Goal: Navigation & Orientation: Find specific page/section

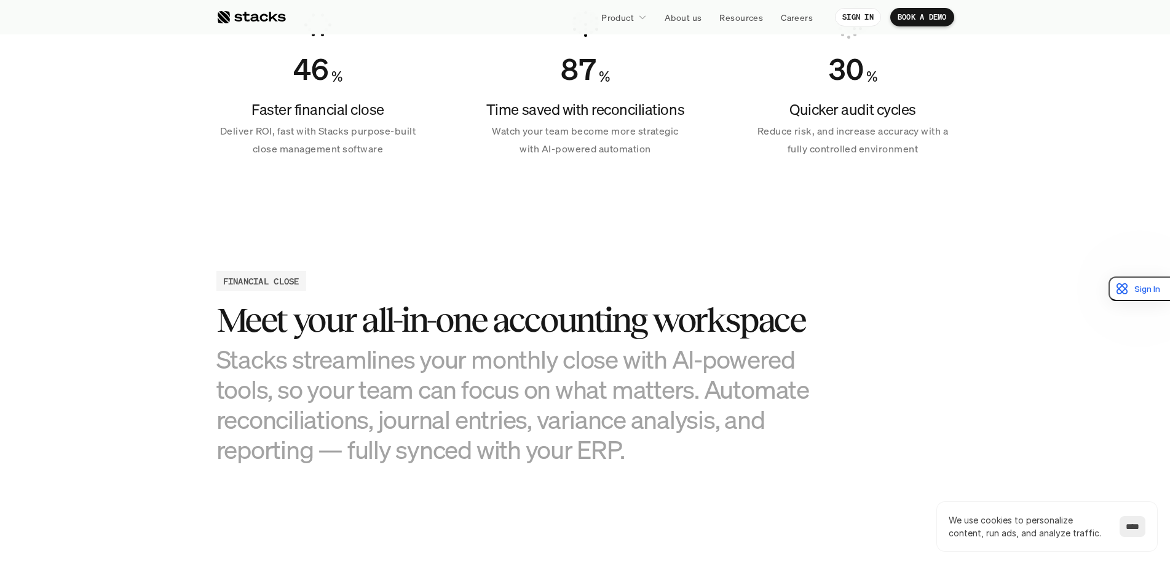
scroll to position [983, 0]
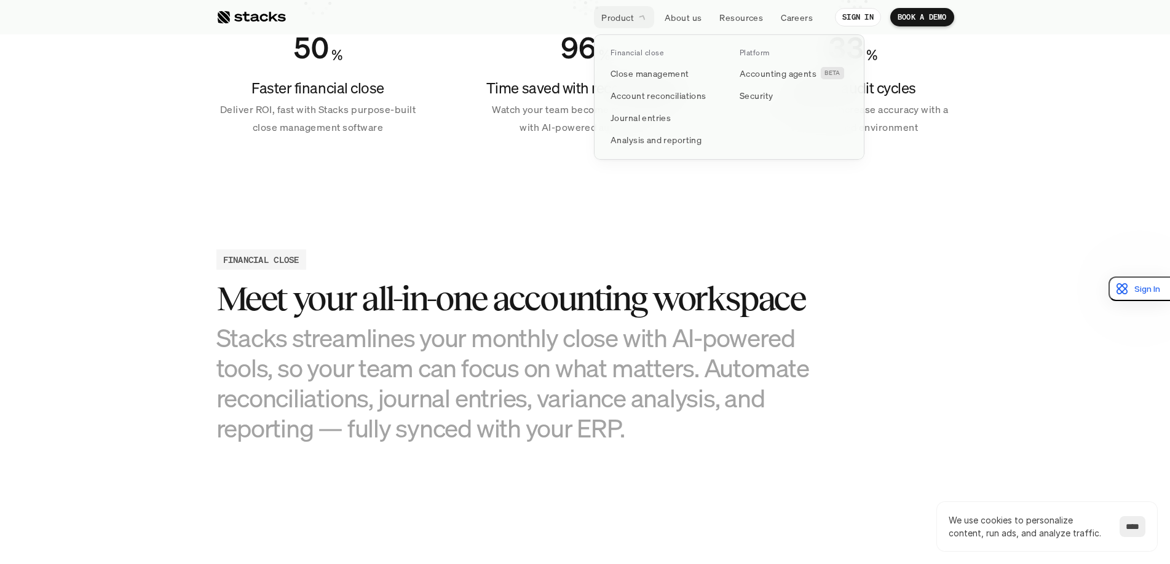
click at [605, 11] on p "Product" at bounding box center [617, 17] width 33 height 13
click at [641, 82] on link "Close management" at bounding box center [664, 73] width 123 height 22
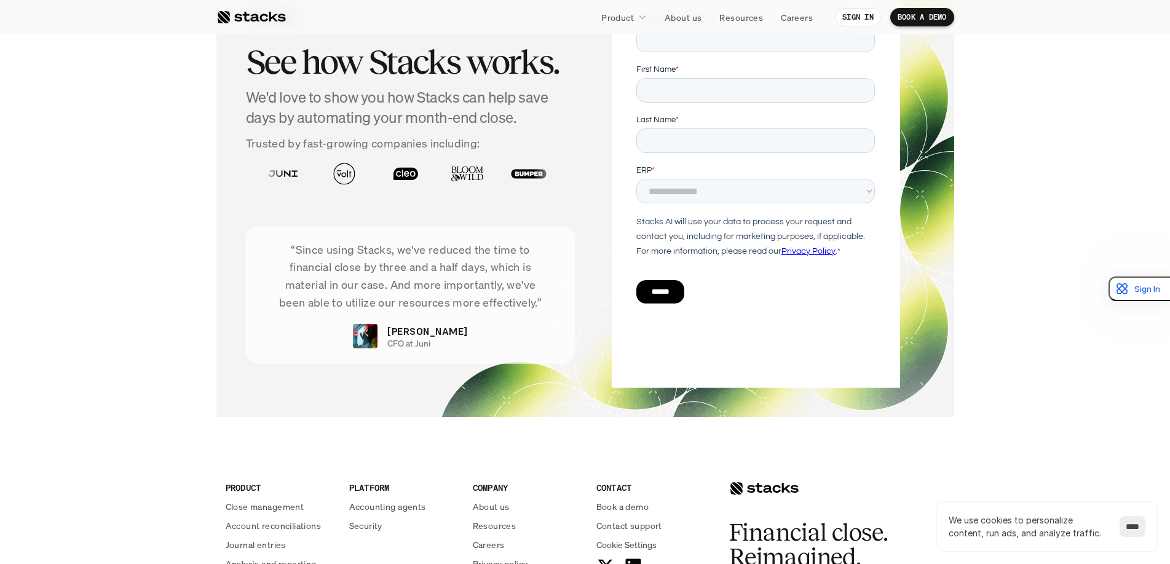
scroll to position [2397, 0]
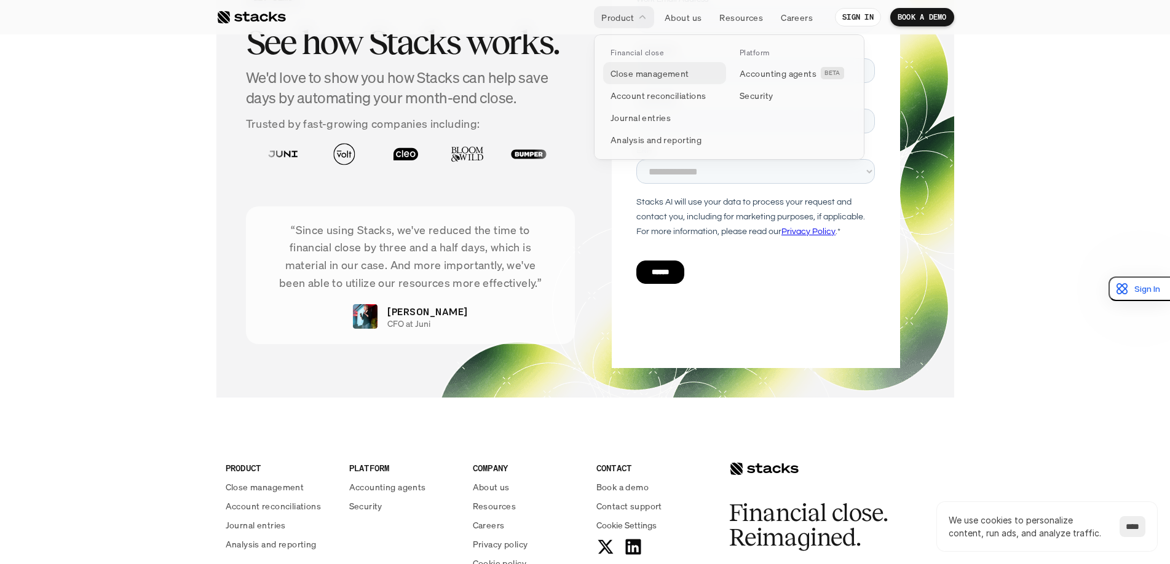
click at [642, 76] on p "Close management" at bounding box center [649, 73] width 79 height 13
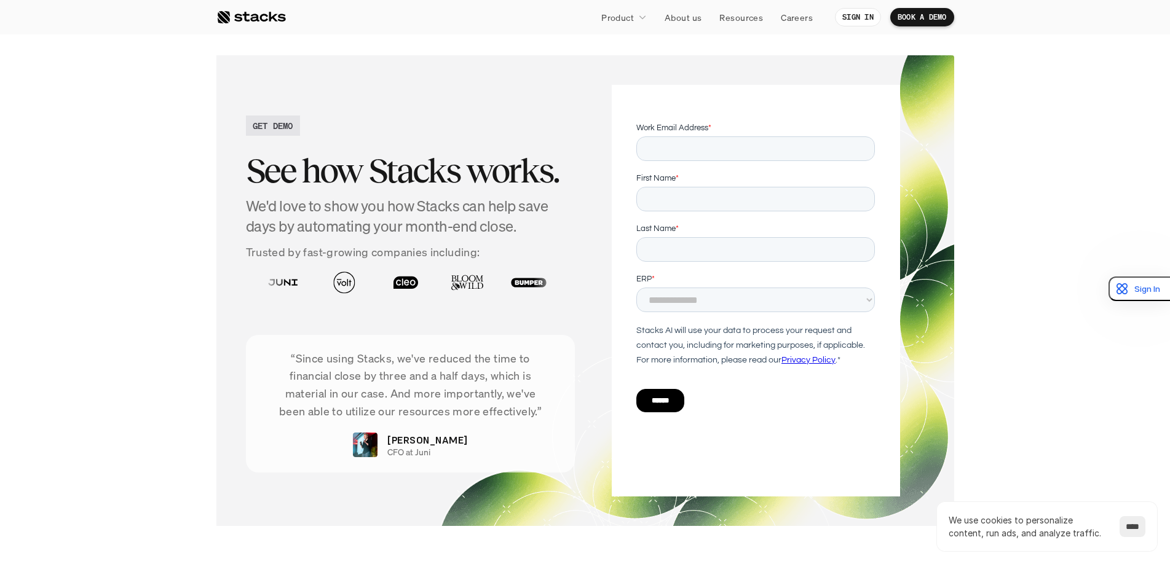
scroll to position [2336, 0]
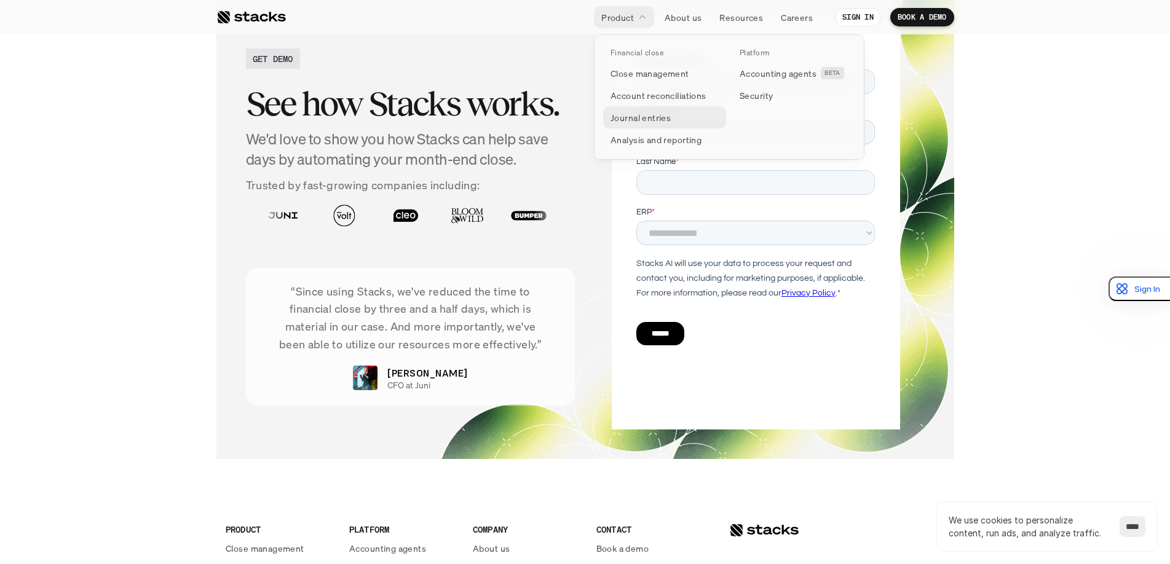
click at [647, 118] on p "Journal entries" at bounding box center [640, 117] width 60 height 13
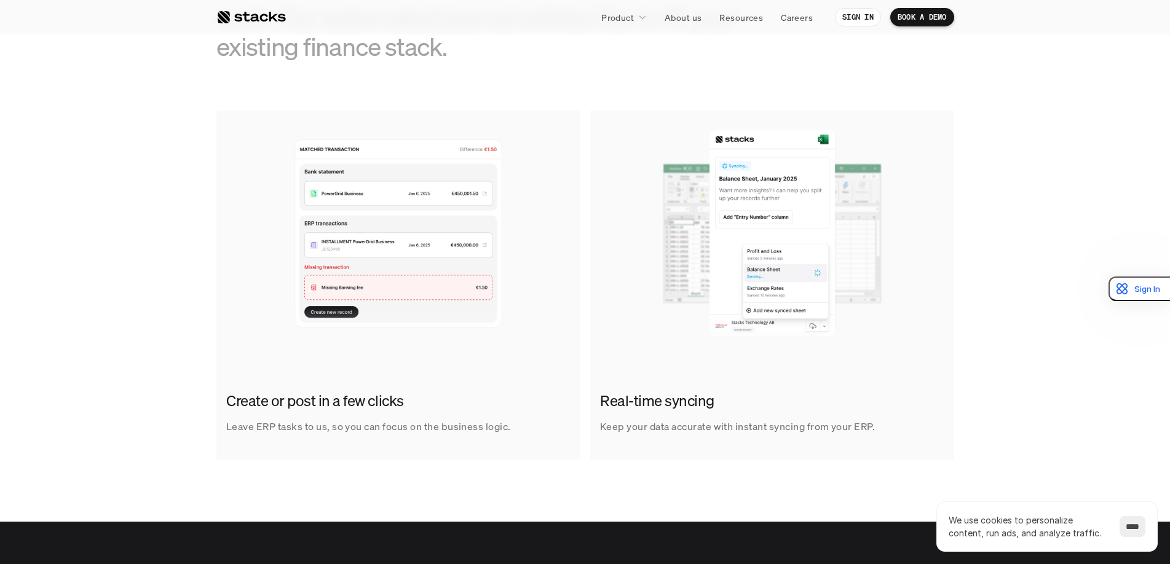
scroll to position [983, 0]
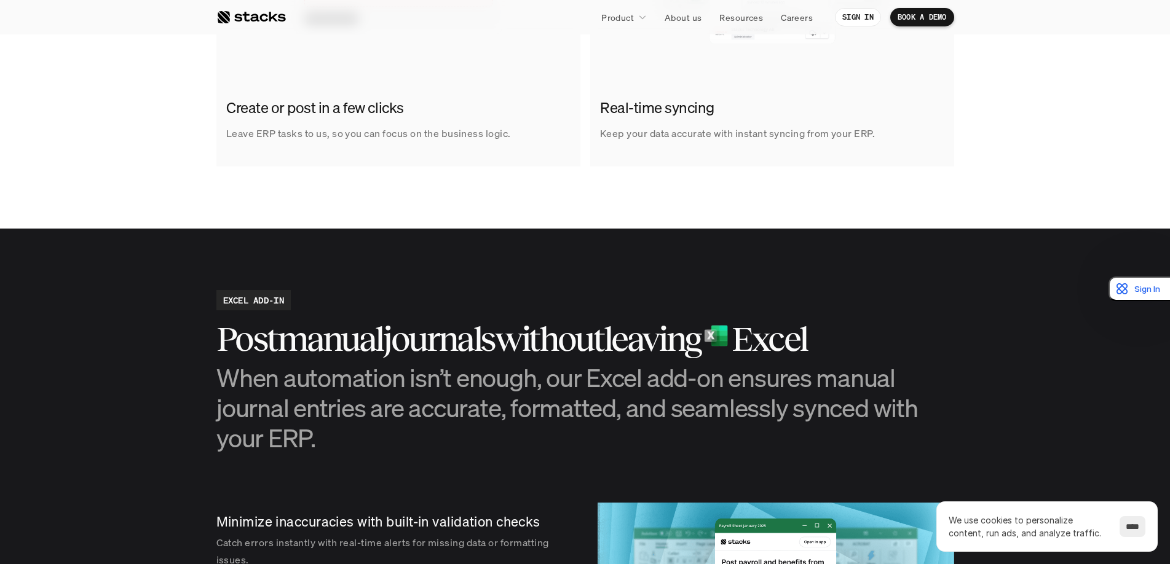
click at [238, 23] on div at bounding box center [250, 17] width 69 height 15
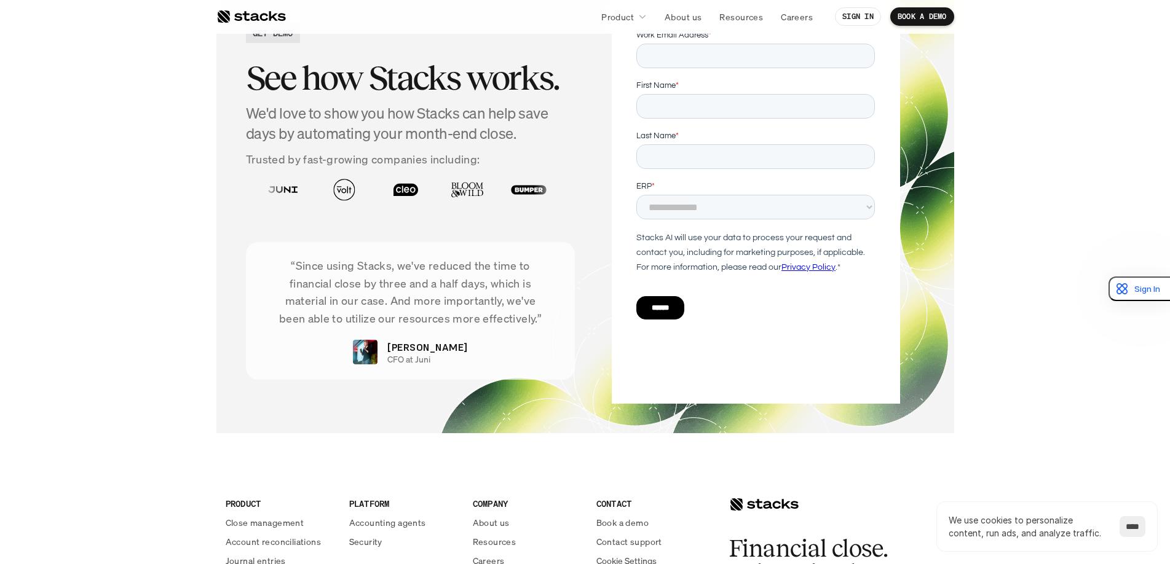
scroll to position [1906, 0]
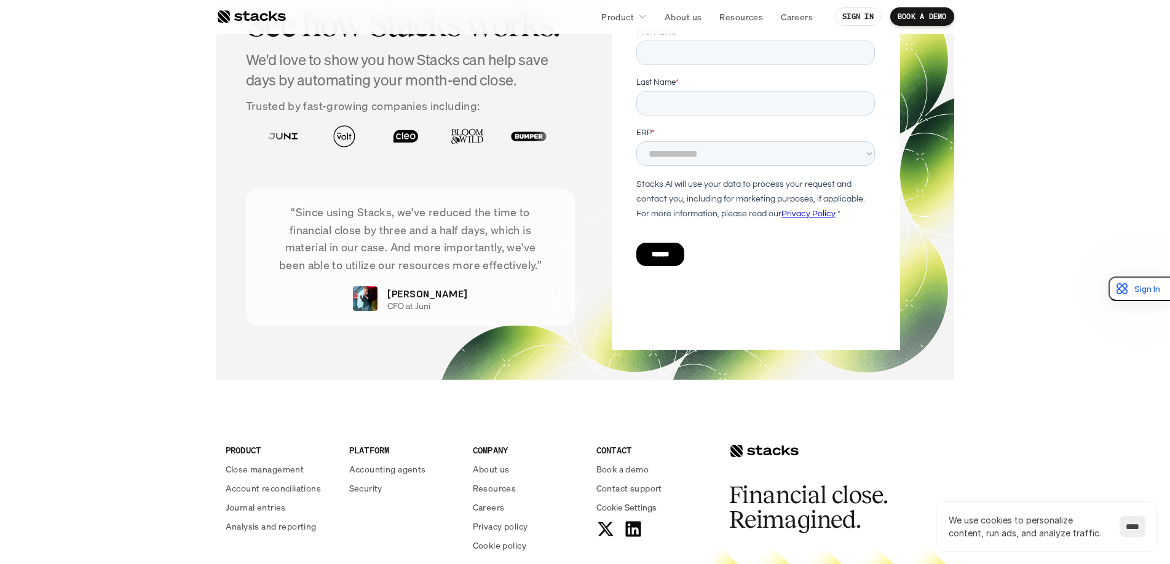
click at [411, 286] on p "[PERSON_NAME]" at bounding box center [427, 293] width 80 height 15
click at [377, 286] on img at bounding box center [365, 298] width 25 height 25
click at [269, 14] on div at bounding box center [250, 16] width 69 height 15
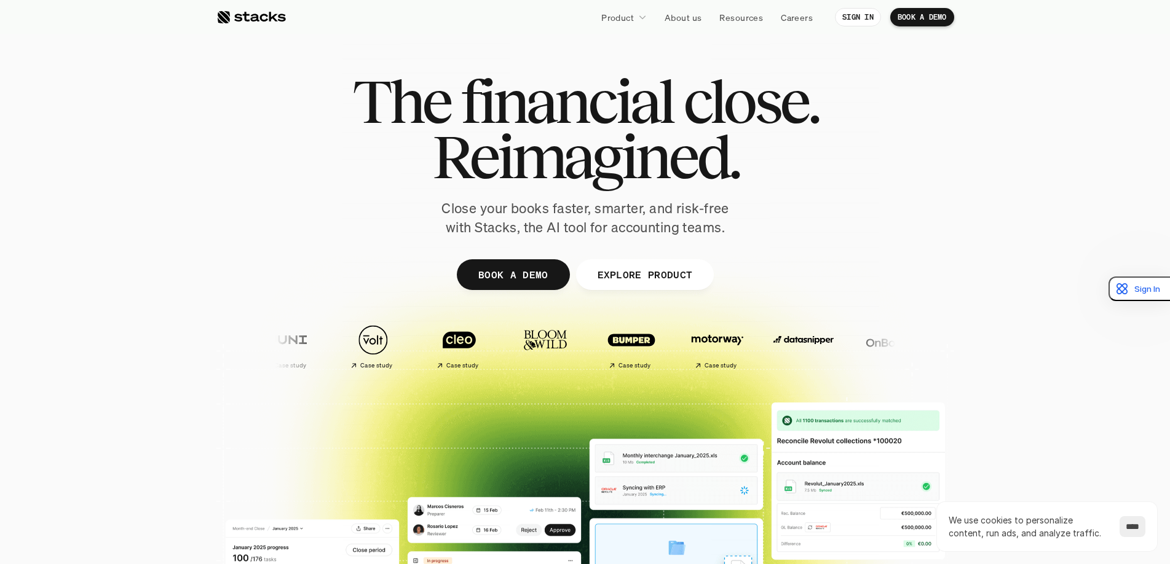
click at [951, 308] on div at bounding box center [585, 301] width 738 height 553
